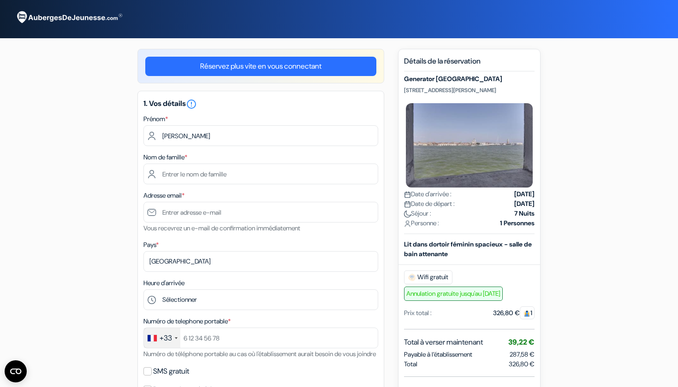
type input "[PERSON_NAME]"
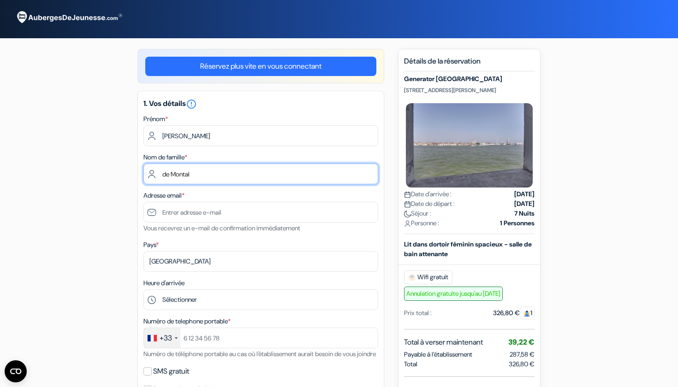
type input "de Montal"
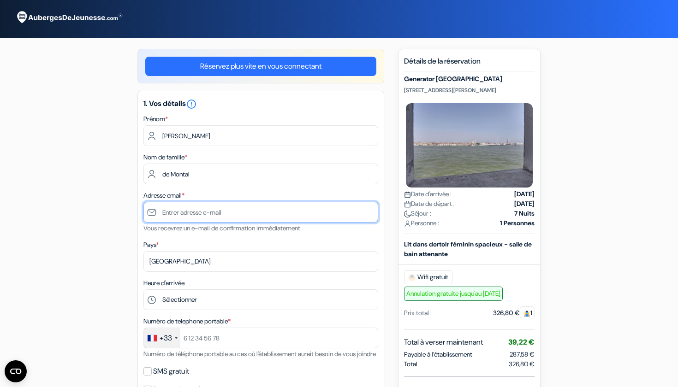
type input "[EMAIL_ADDRESS][DOMAIN_NAME]"
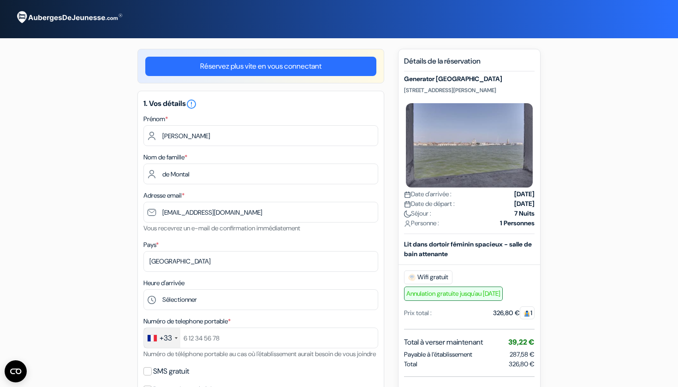
scroll to position [24, 0]
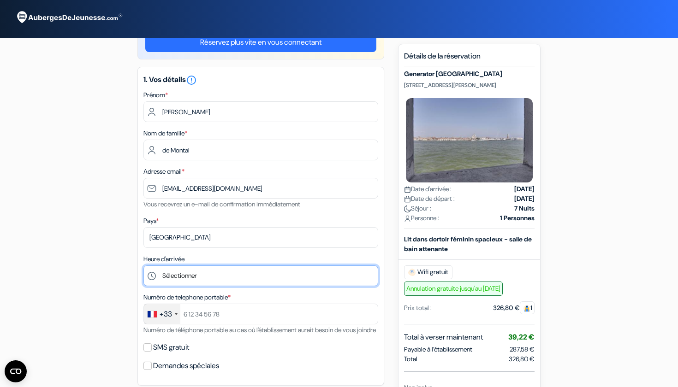
click at [186, 274] on select "Sélectionner 1:00 2:00 3:00 4:00 5:00 6:00 7:00 8:00 9:00 10:00 11:00 12:00 13:…" at bounding box center [260, 276] width 235 height 21
select select "16"
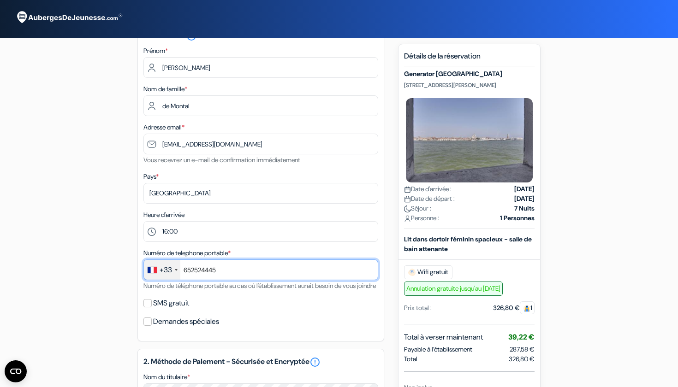
scroll to position [75, 0]
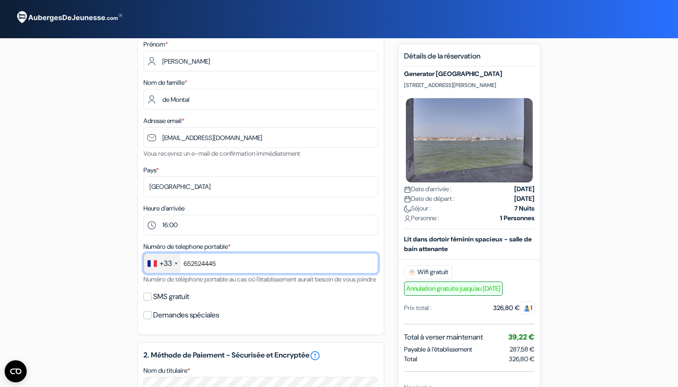
type input "652524445"
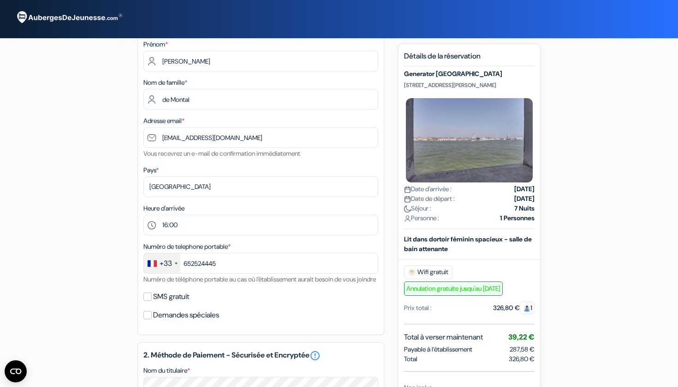
click at [146, 301] on input "SMS gratuit" at bounding box center [147, 297] width 8 height 8
checkbox input "true"
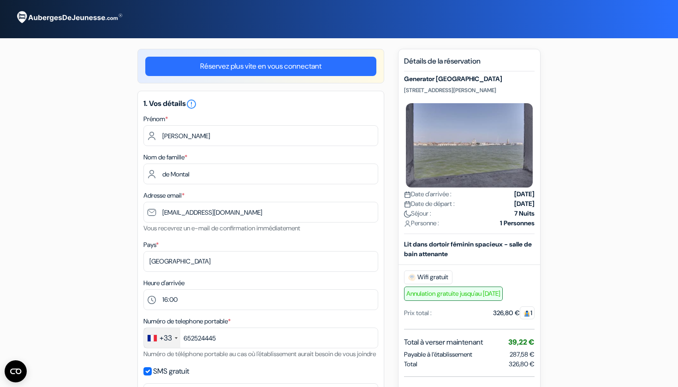
scroll to position [0, 0]
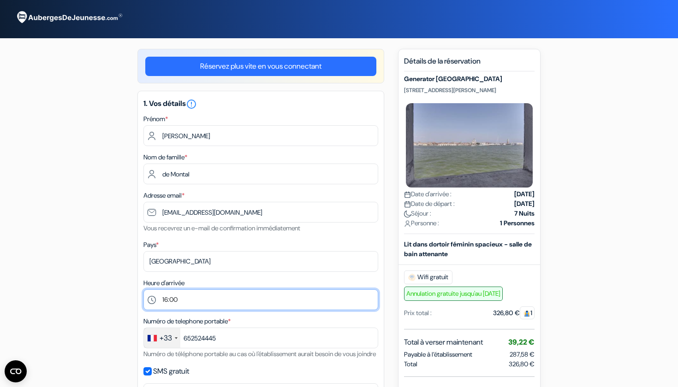
click at [185, 296] on select "Sélectionner 1:00 2:00 3:00 4:00 5:00 6:00 7:00 8:00 9:00 10:00 11:00 12:00 13:…" at bounding box center [260, 300] width 235 height 21
select select "21"
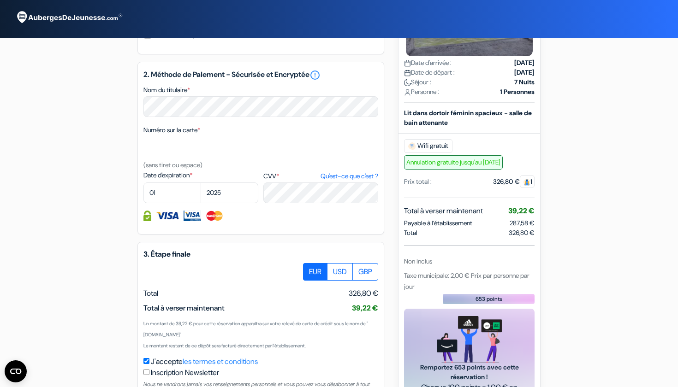
scroll to position [382, 0]
click at [187, 202] on select "01 02 03 04 05 06 07 08 09 10 11 12" at bounding box center [172, 192] width 58 height 21
select select "02"
click at [212, 203] on select "2025 2026 2027 2028 2029 2030 2031 2032 2033 2034 2035 2036 2037 2038 2039 2040…" at bounding box center [230, 192] width 58 height 21
select select "2028"
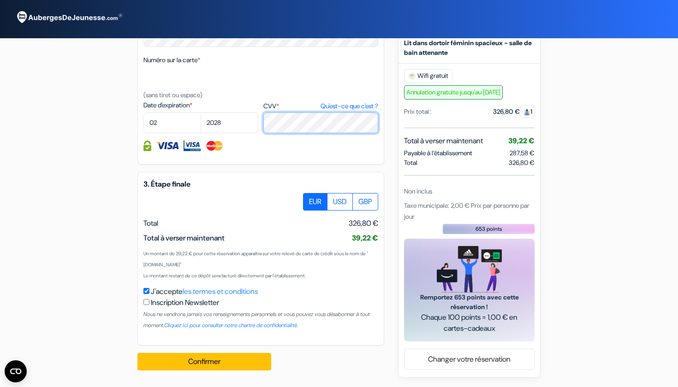
scroll to position [463, 0]
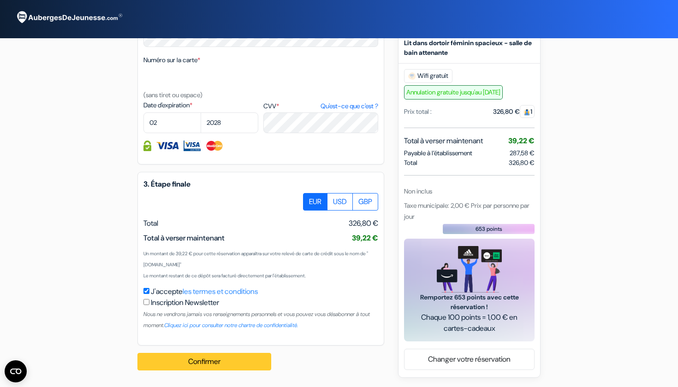
click at [153, 364] on button "Confirmer Loading..." at bounding box center [204, 362] width 134 height 18
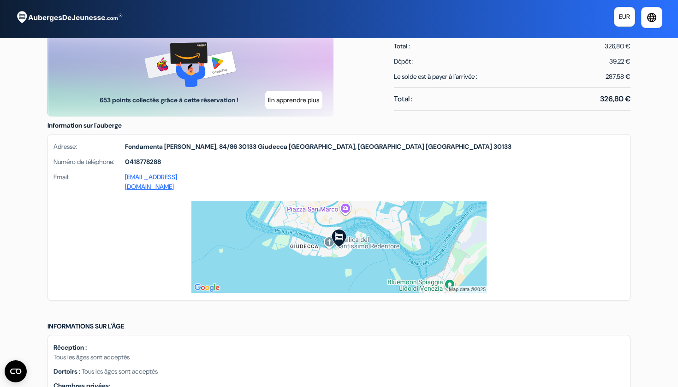
scroll to position [457, 0]
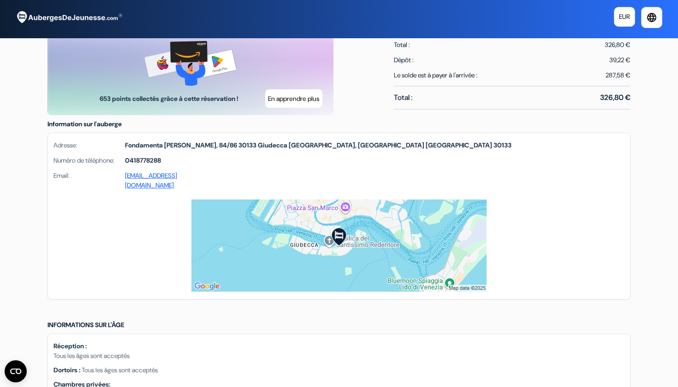
click at [355, 250] on img at bounding box center [338, 246] width 295 height 92
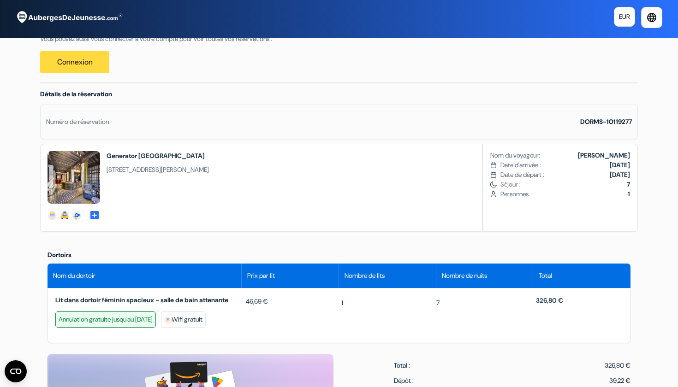
scroll to position [136, 0]
